Goal: Information Seeking & Learning: Learn about a topic

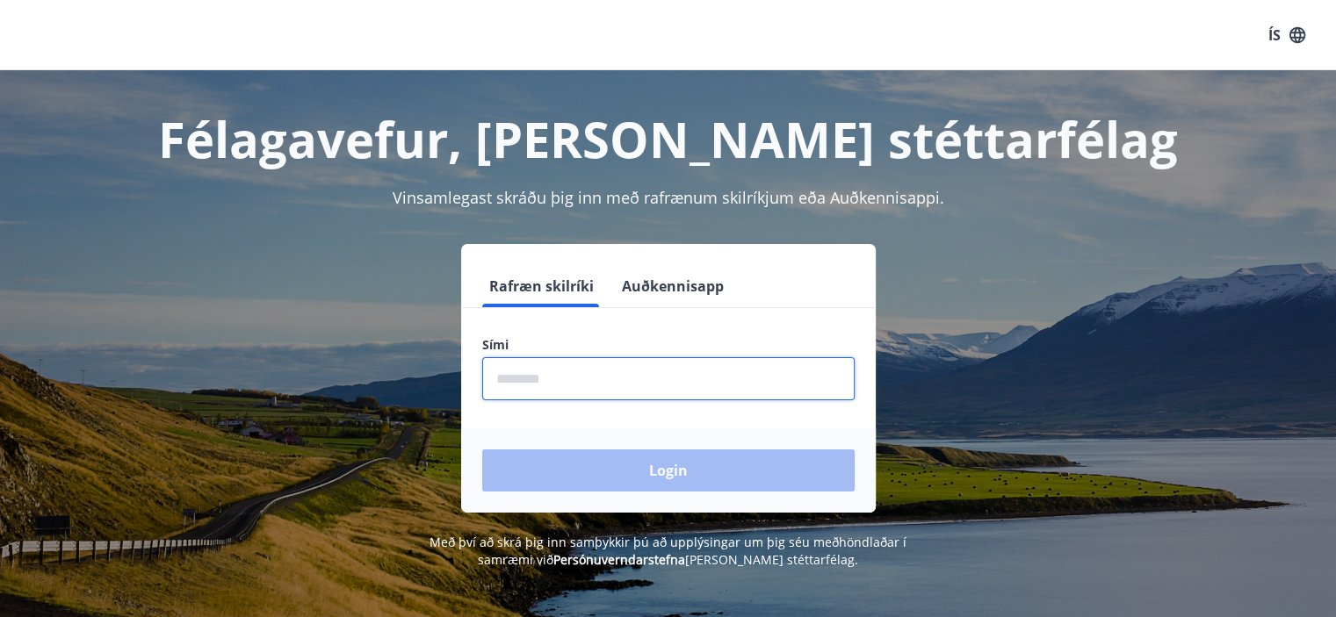
click at [538, 389] on input "phone" at bounding box center [668, 378] width 372 height 43
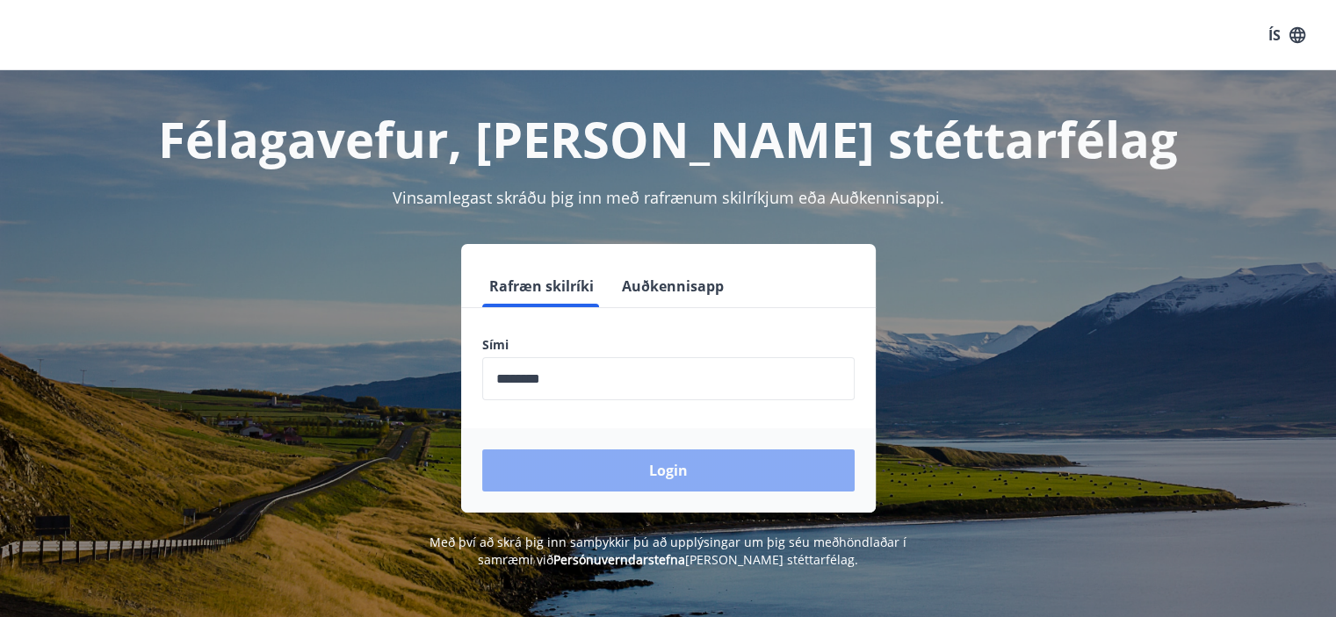
click at [582, 463] on button "Login" at bounding box center [668, 471] width 372 height 42
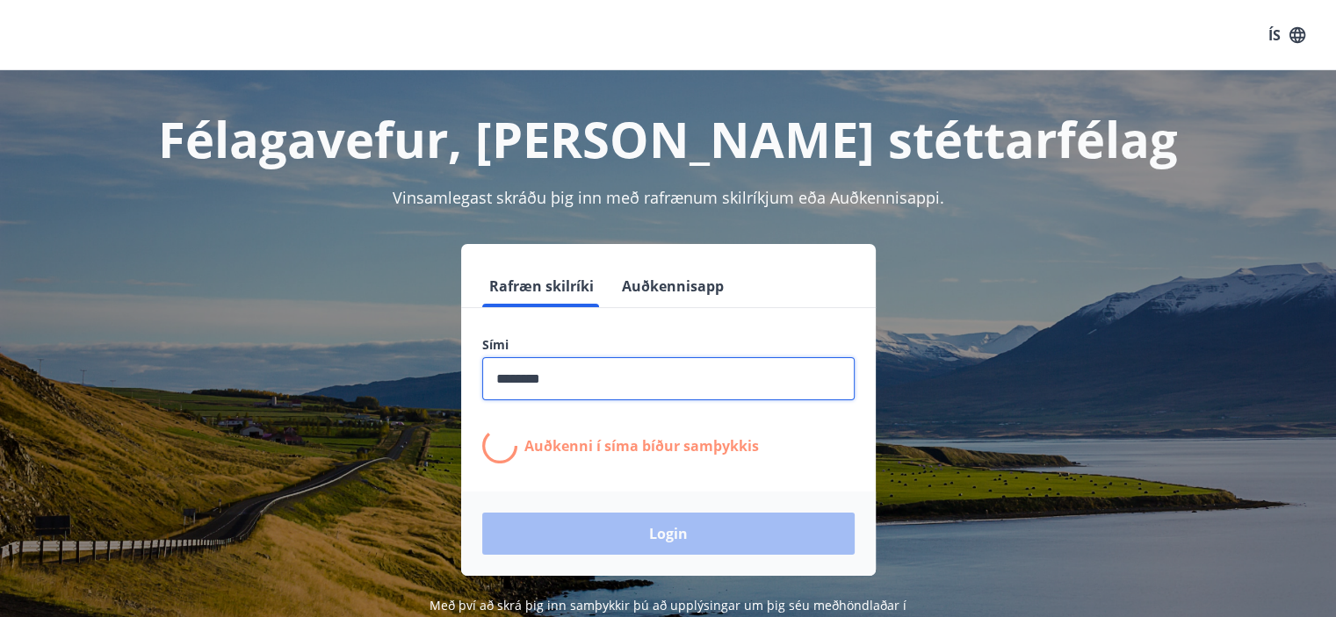
click at [591, 386] on input "phone" at bounding box center [668, 378] width 372 height 43
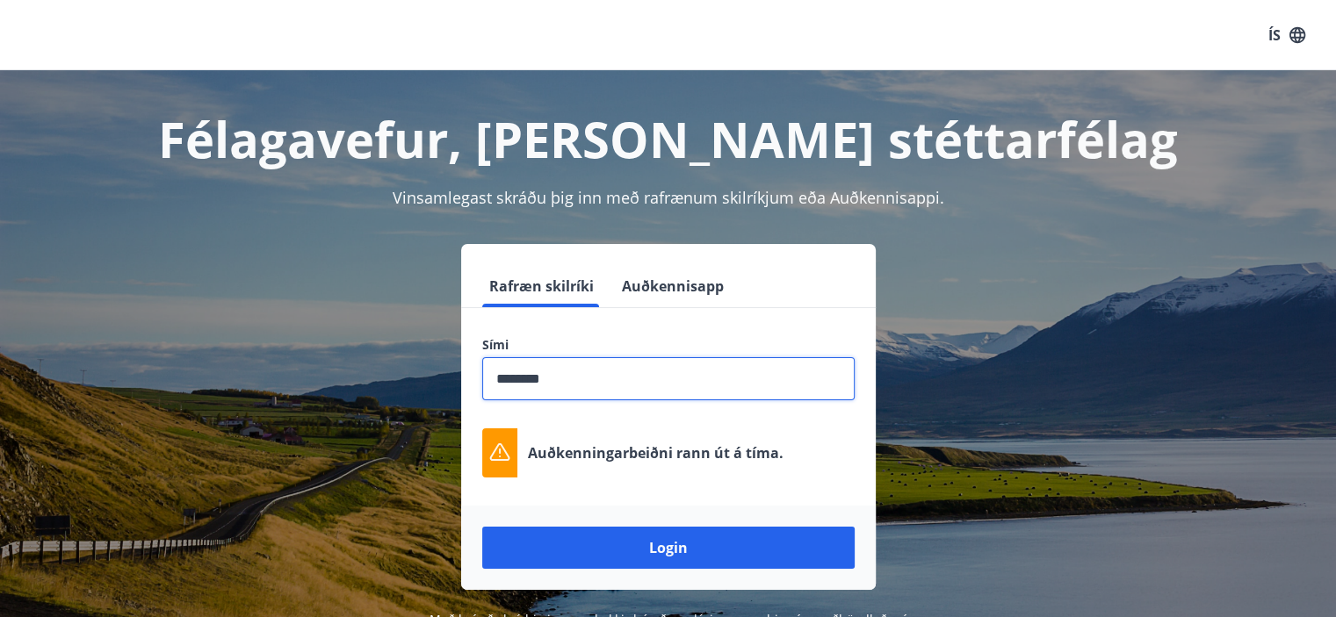
click at [625, 395] on input "phone" at bounding box center [668, 378] width 372 height 43
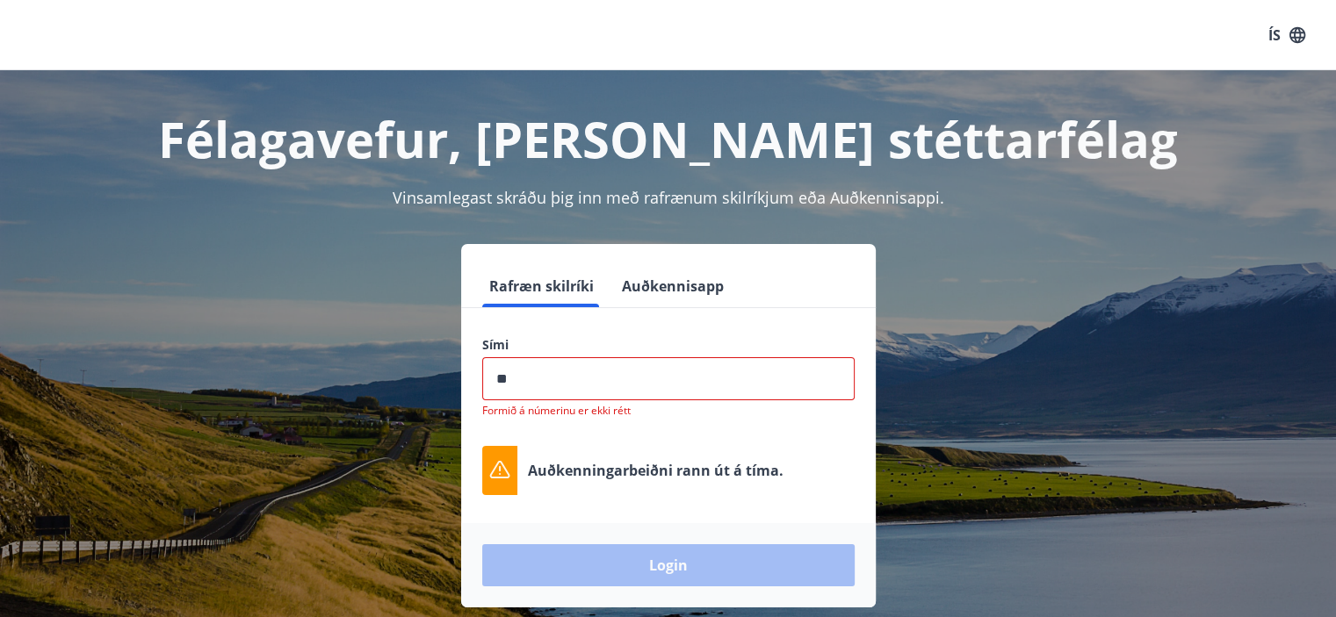
type input "*"
type input "********"
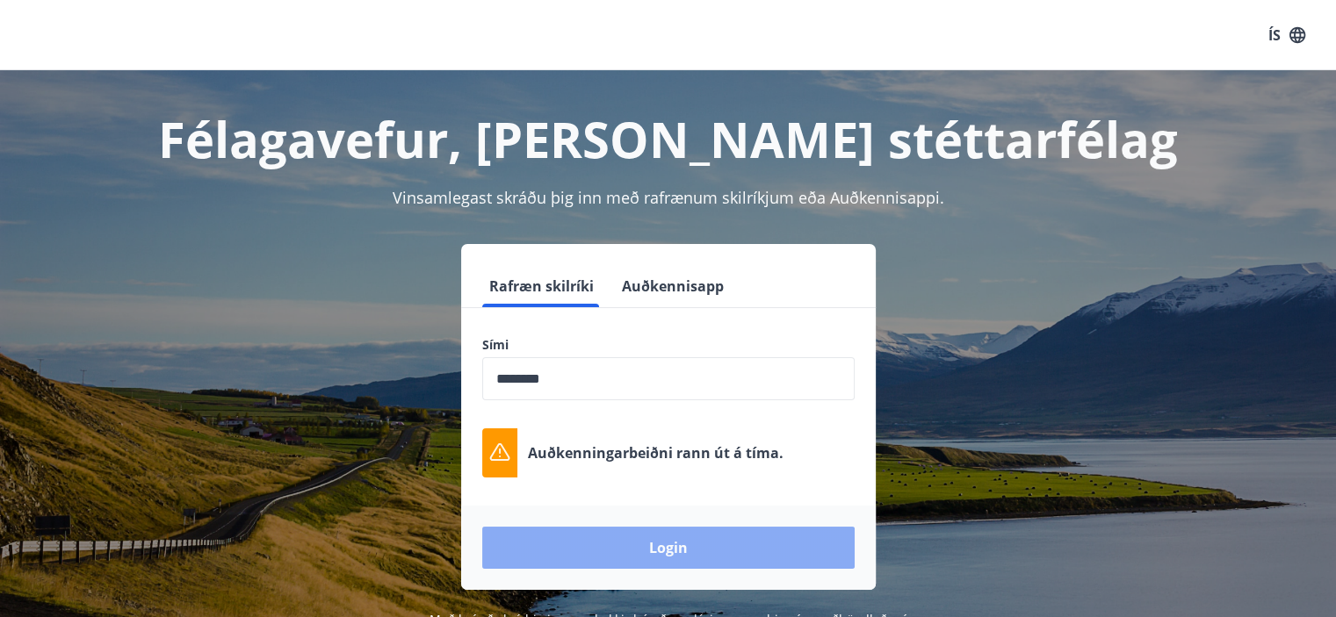
click at [638, 550] on button "Login" at bounding box center [668, 548] width 372 height 42
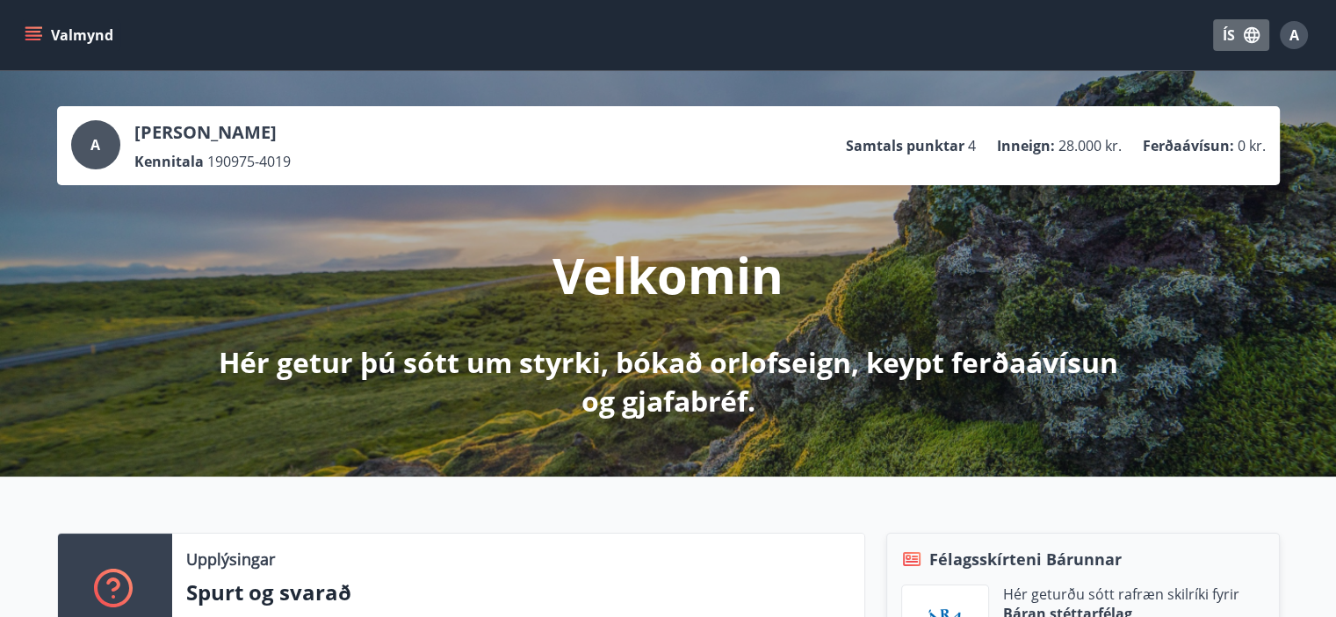
click at [1228, 33] on button "ÍS" at bounding box center [1241, 35] width 56 height 32
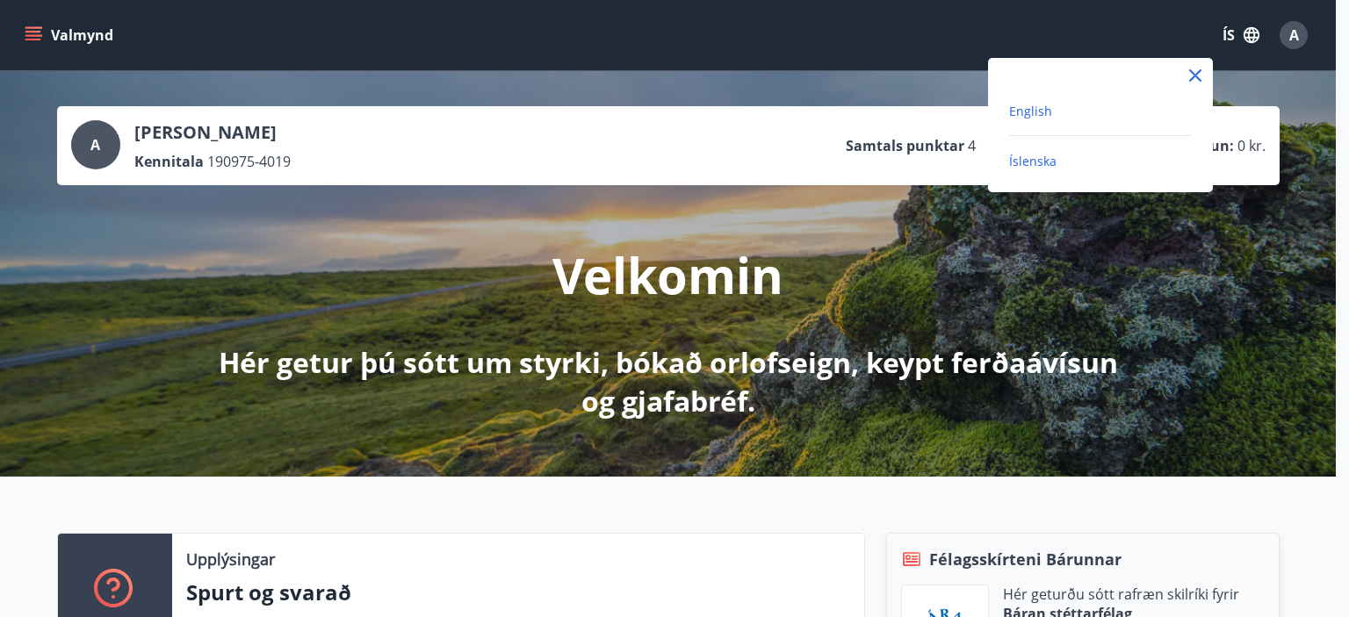
click at [1020, 116] on span "English" at bounding box center [1030, 111] width 43 height 17
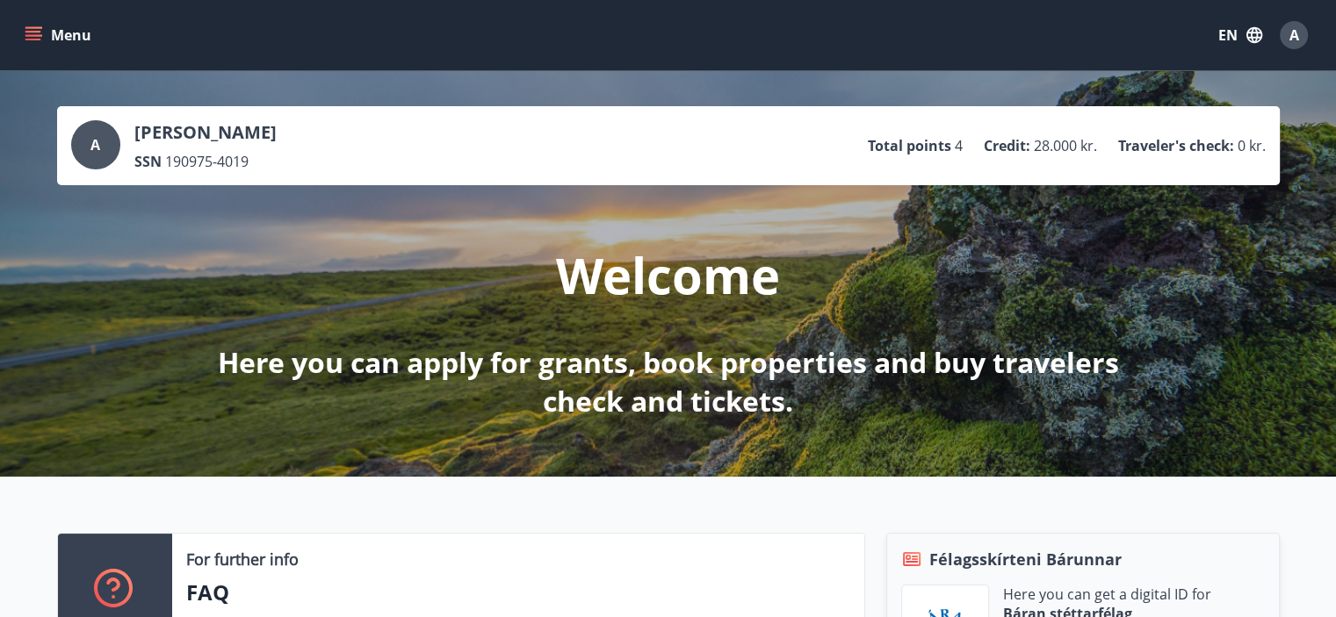
click at [29, 42] on icon "menu" at bounding box center [34, 35] width 18 height 18
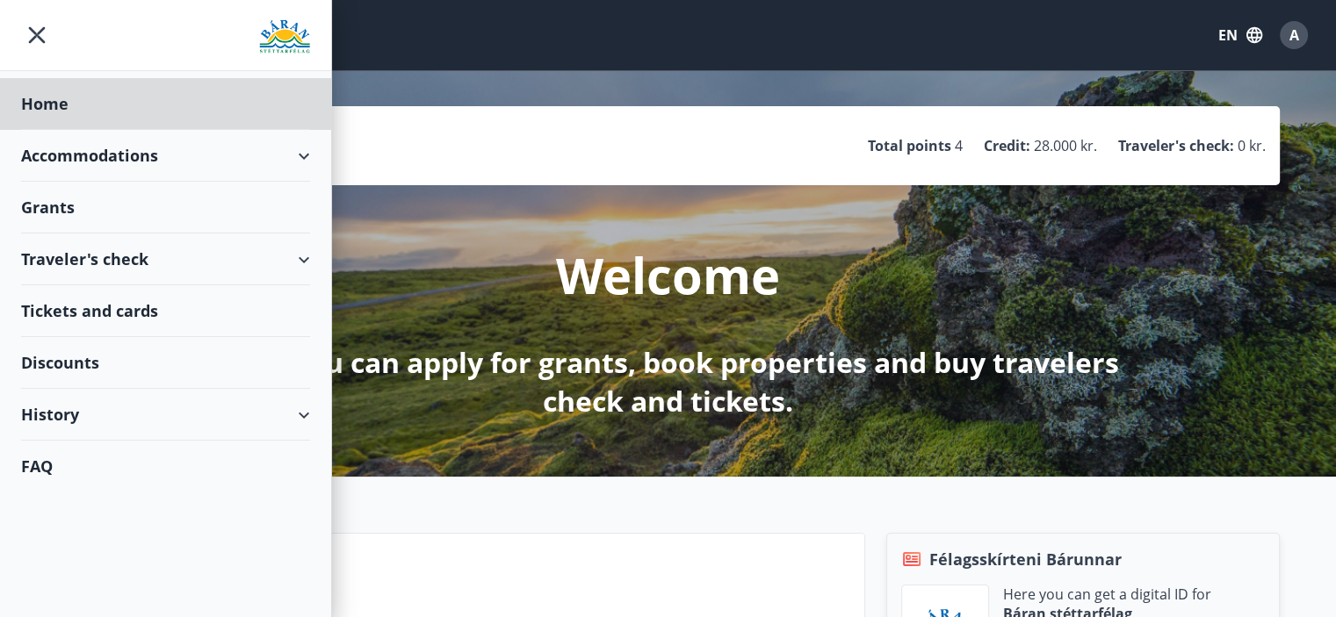
click at [27, 218] on div "Grants" at bounding box center [165, 208] width 289 height 52
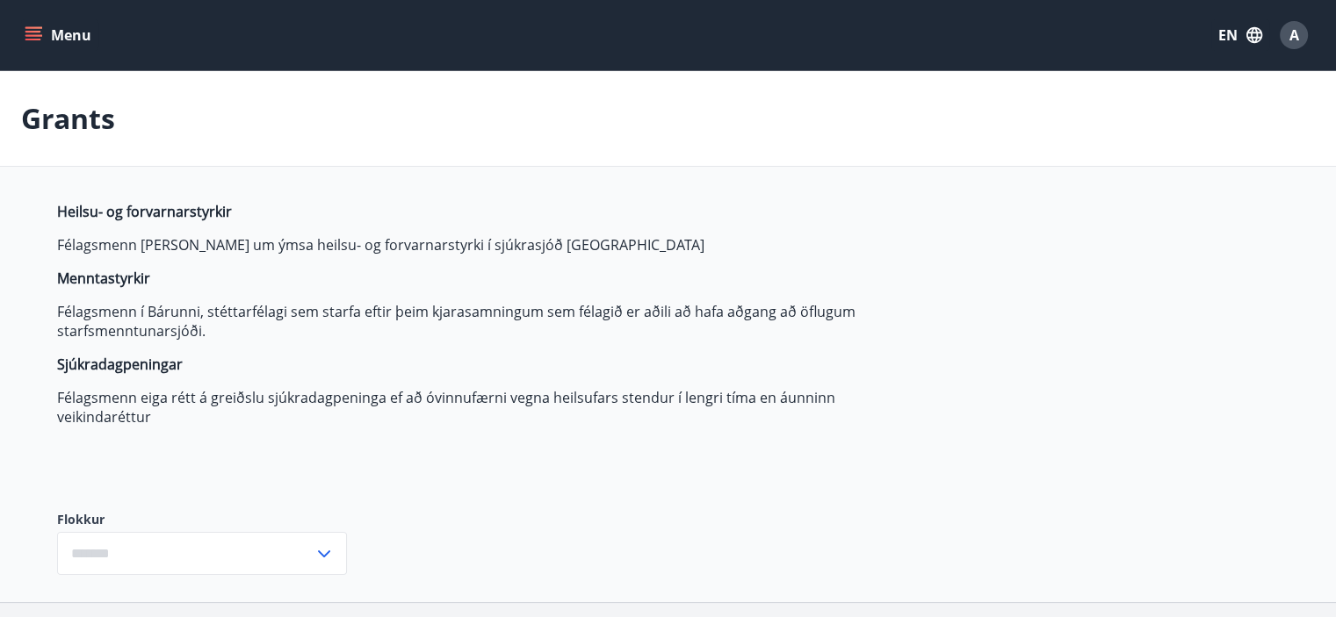
type input "***"
